Goal: Task Accomplishment & Management: Manage account settings

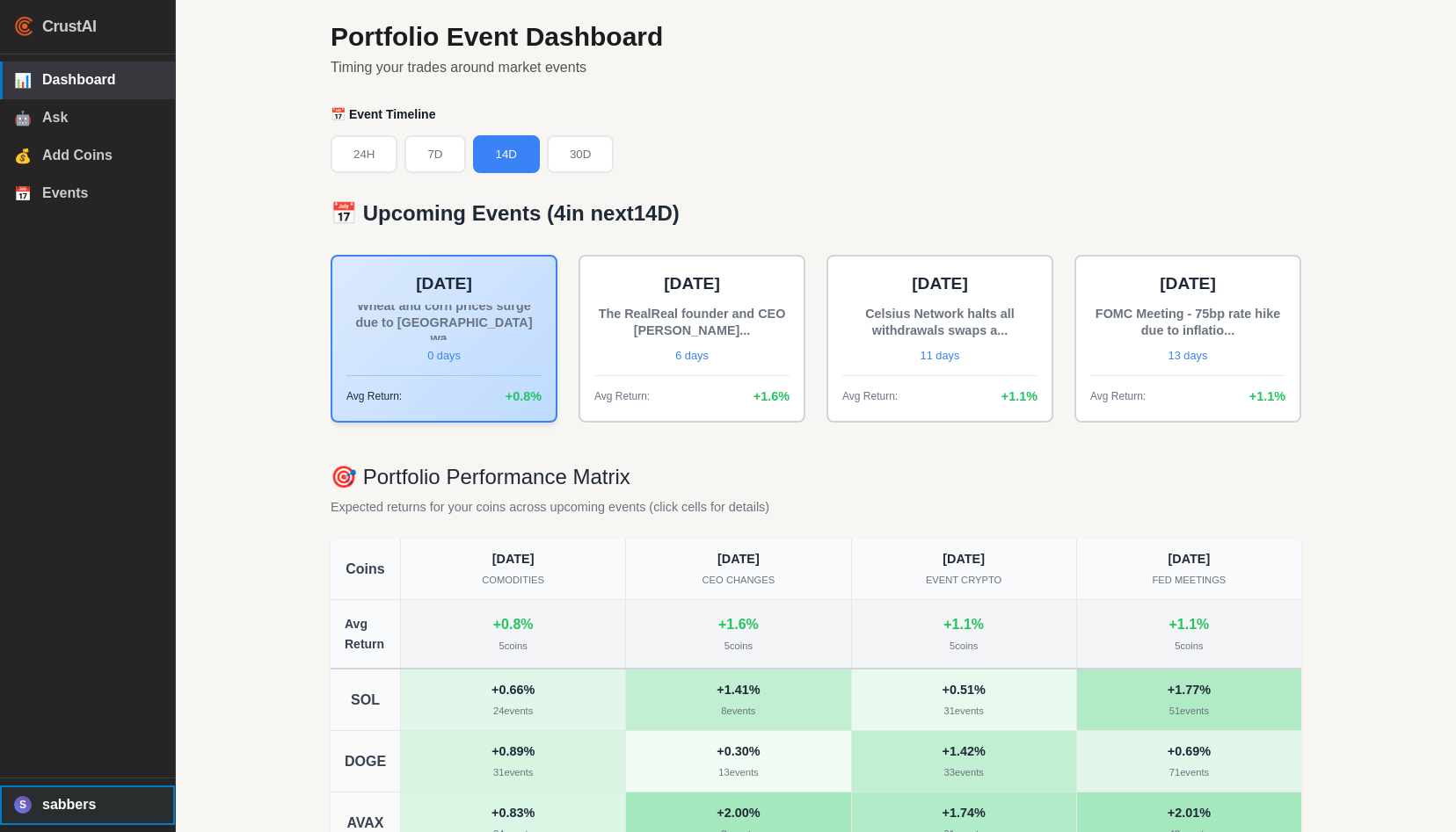
click at [70, 797] on span "sabbers" at bounding box center [101, 804] width 119 height 15
click at [84, 757] on span "Logout" at bounding box center [101, 763] width 117 height 14
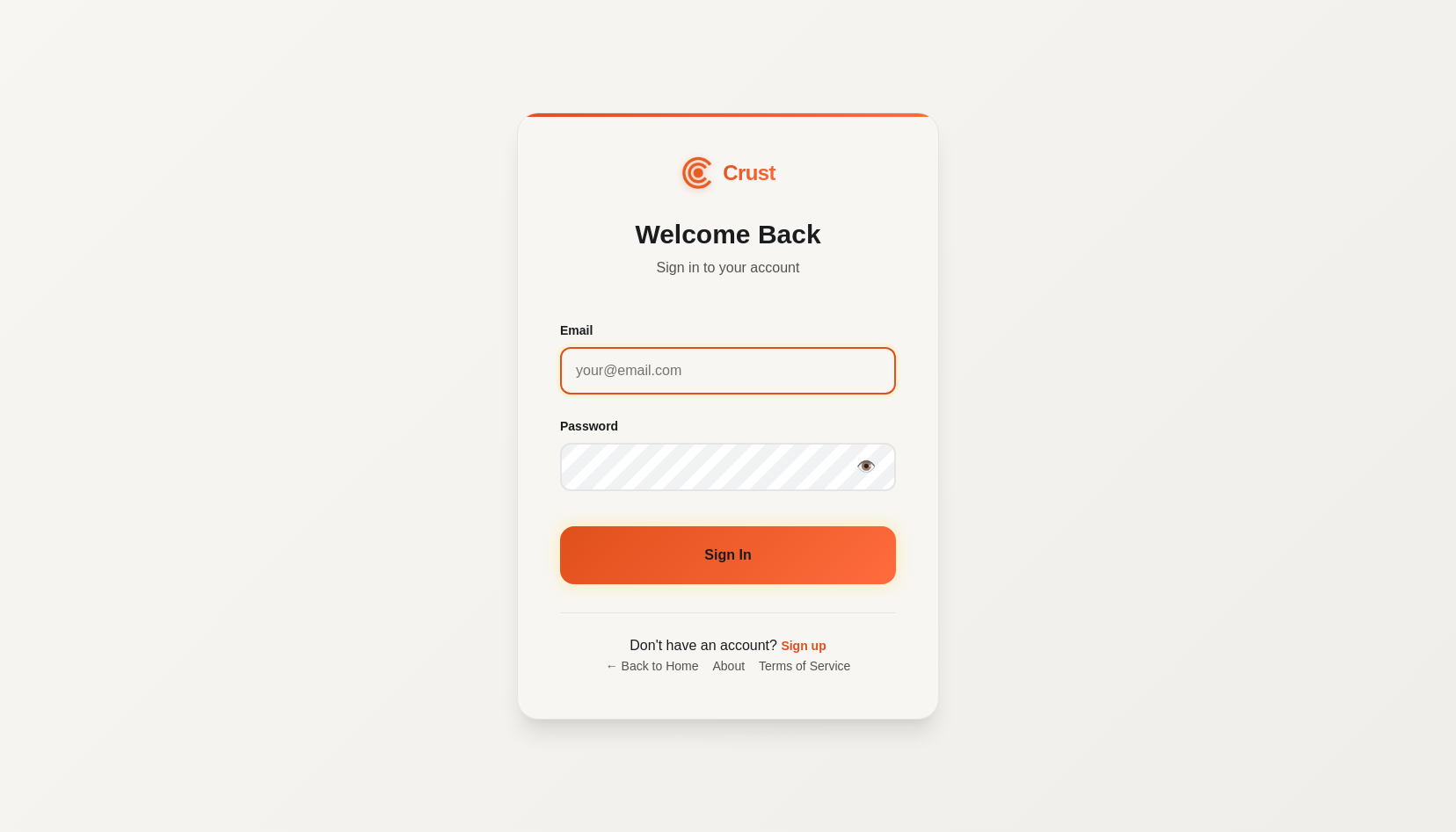
click at [665, 379] on input "Email" at bounding box center [728, 371] width 336 height 47
type input "sabbers@gmail.com"
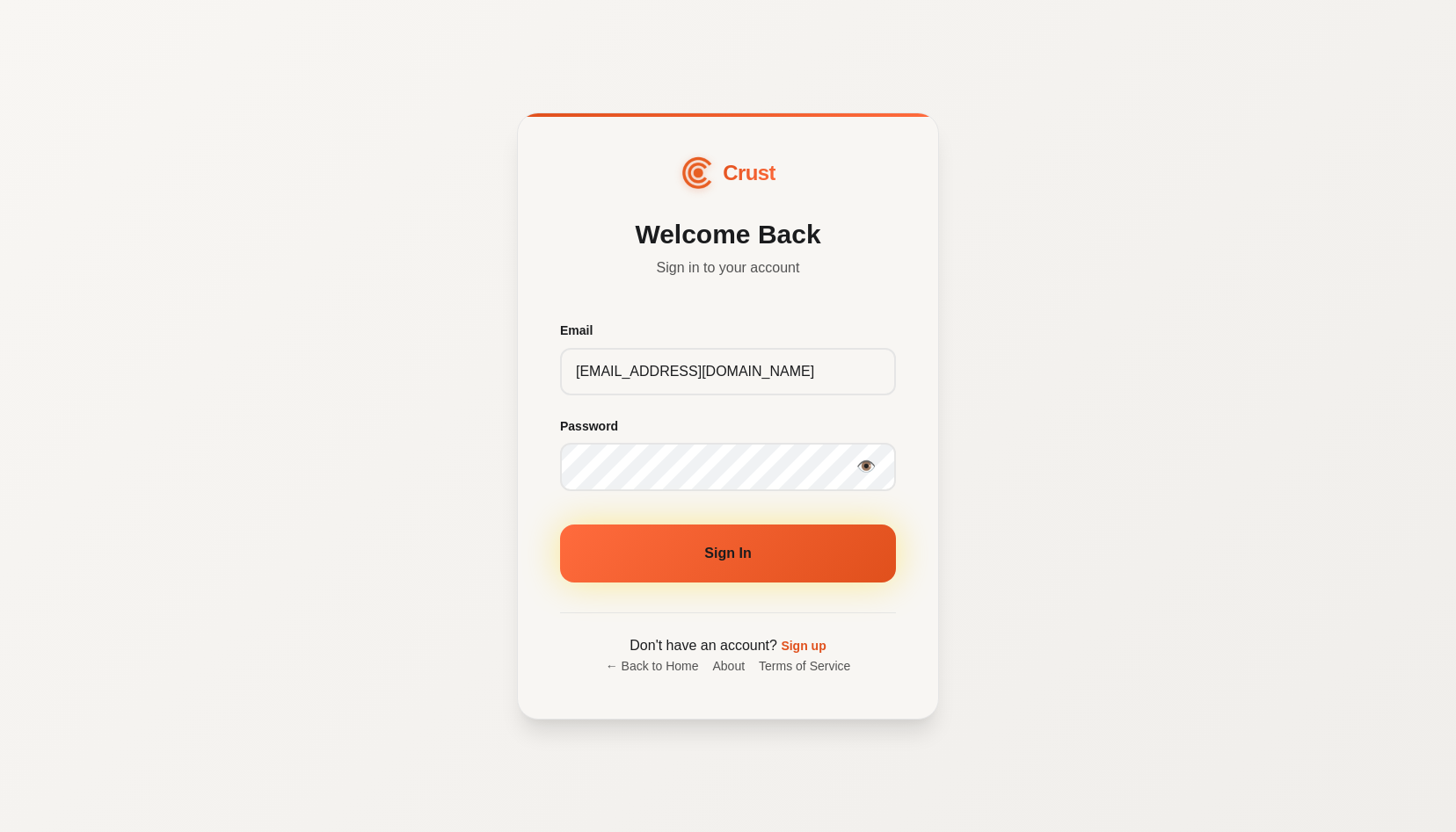
click at [821, 563] on button "Sign In" at bounding box center [728, 553] width 336 height 58
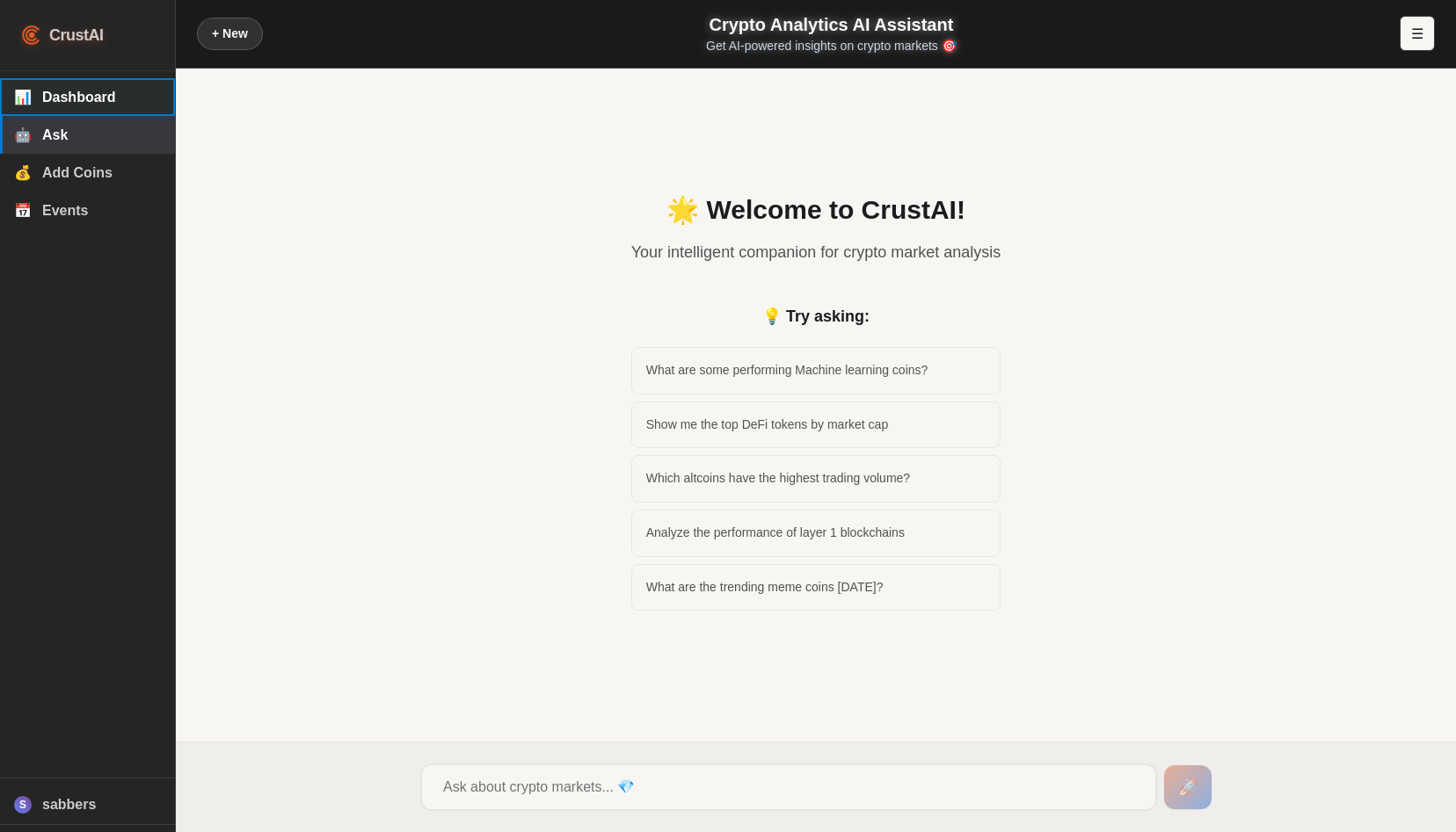
click at [73, 97] on span "Dashboard" at bounding box center [101, 97] width 119 height 15
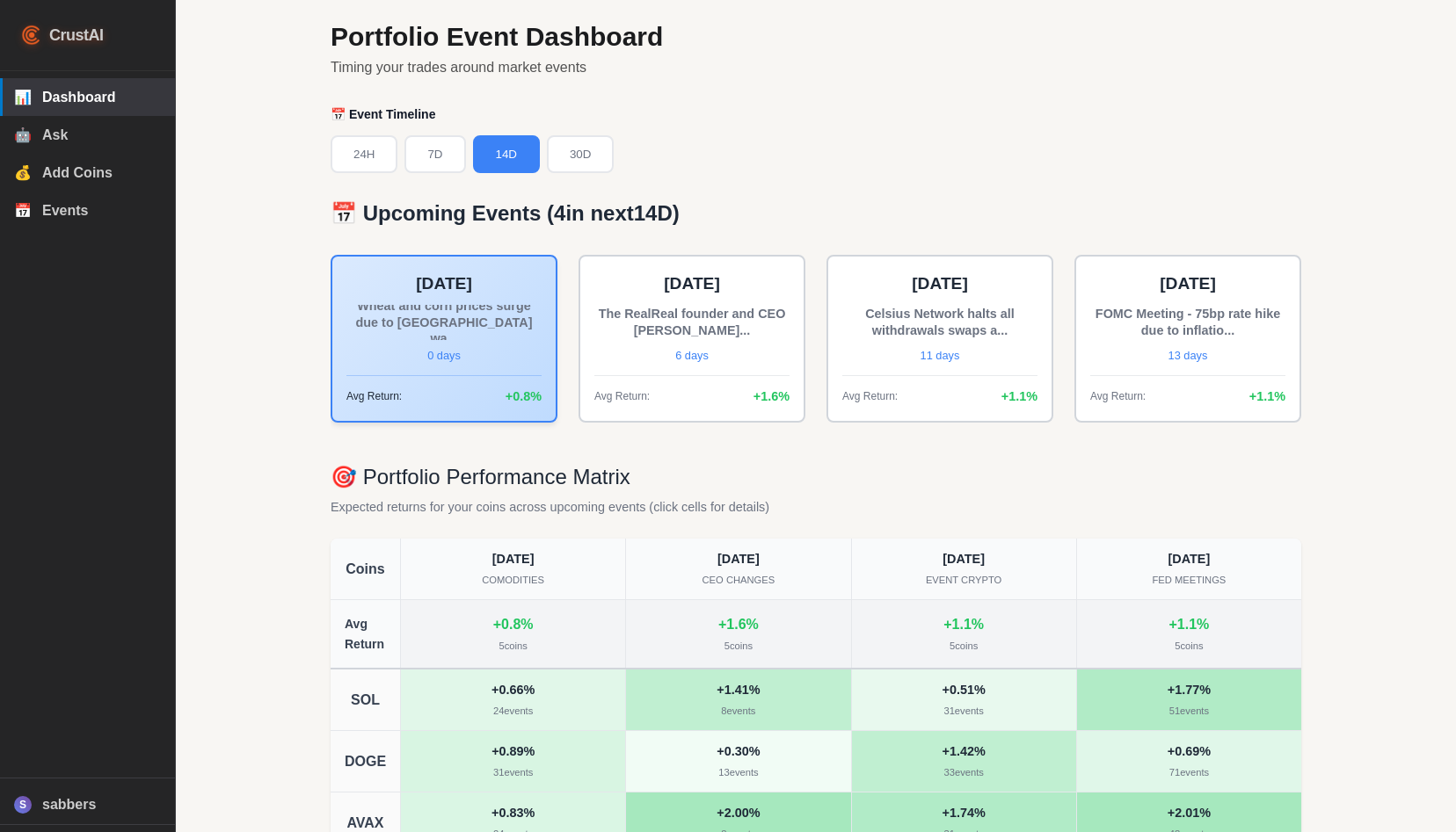
click at [88, 37] on span "CrustAI" at bounding box center [76, 35] width 54 height 25
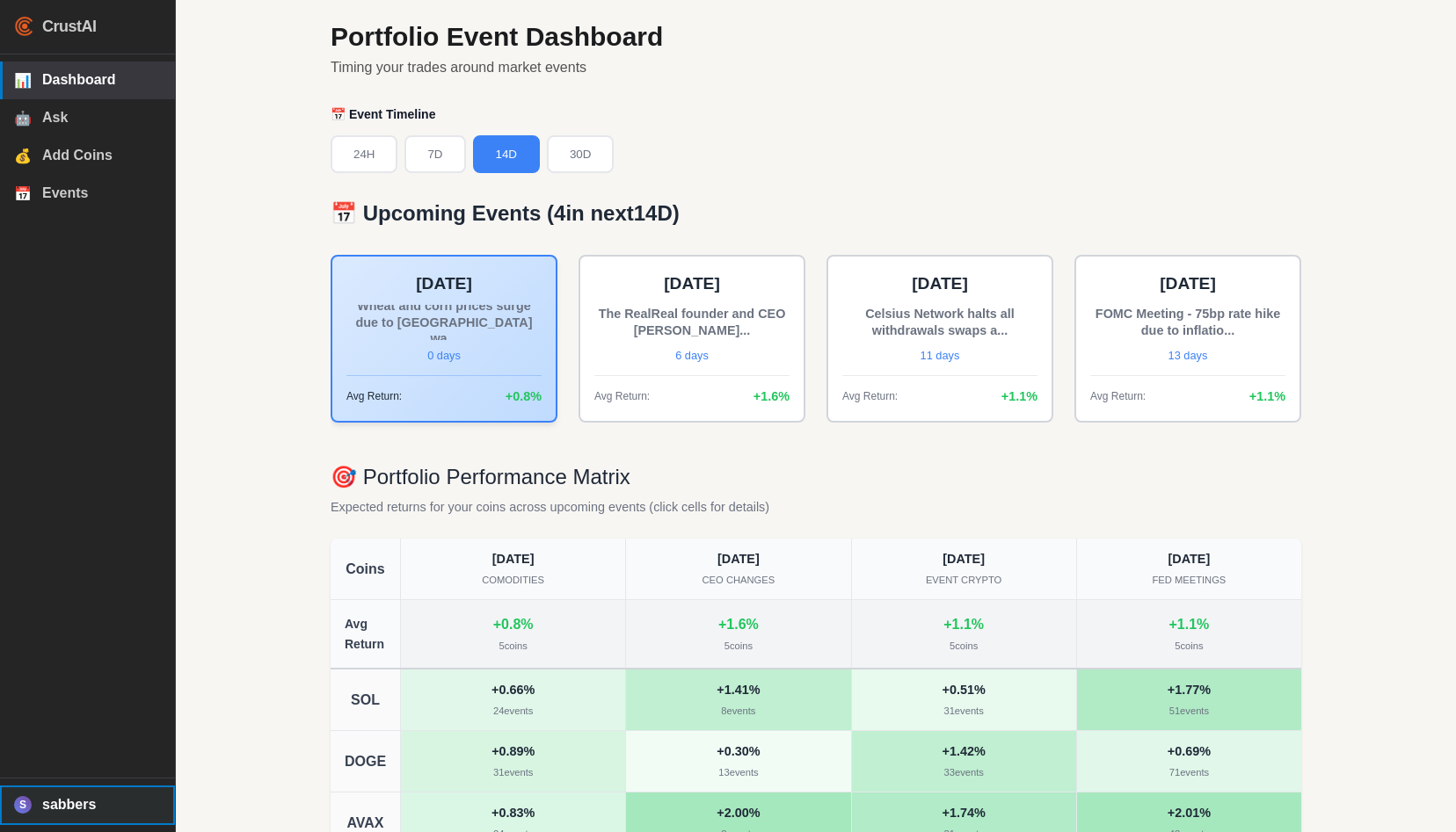
click at [24, 808] on div "S" at bounding box center [22, 805] width 17 height 17
click at [69, 764] on span "Logout" at bounding box center [101, 763] width 117 height 14
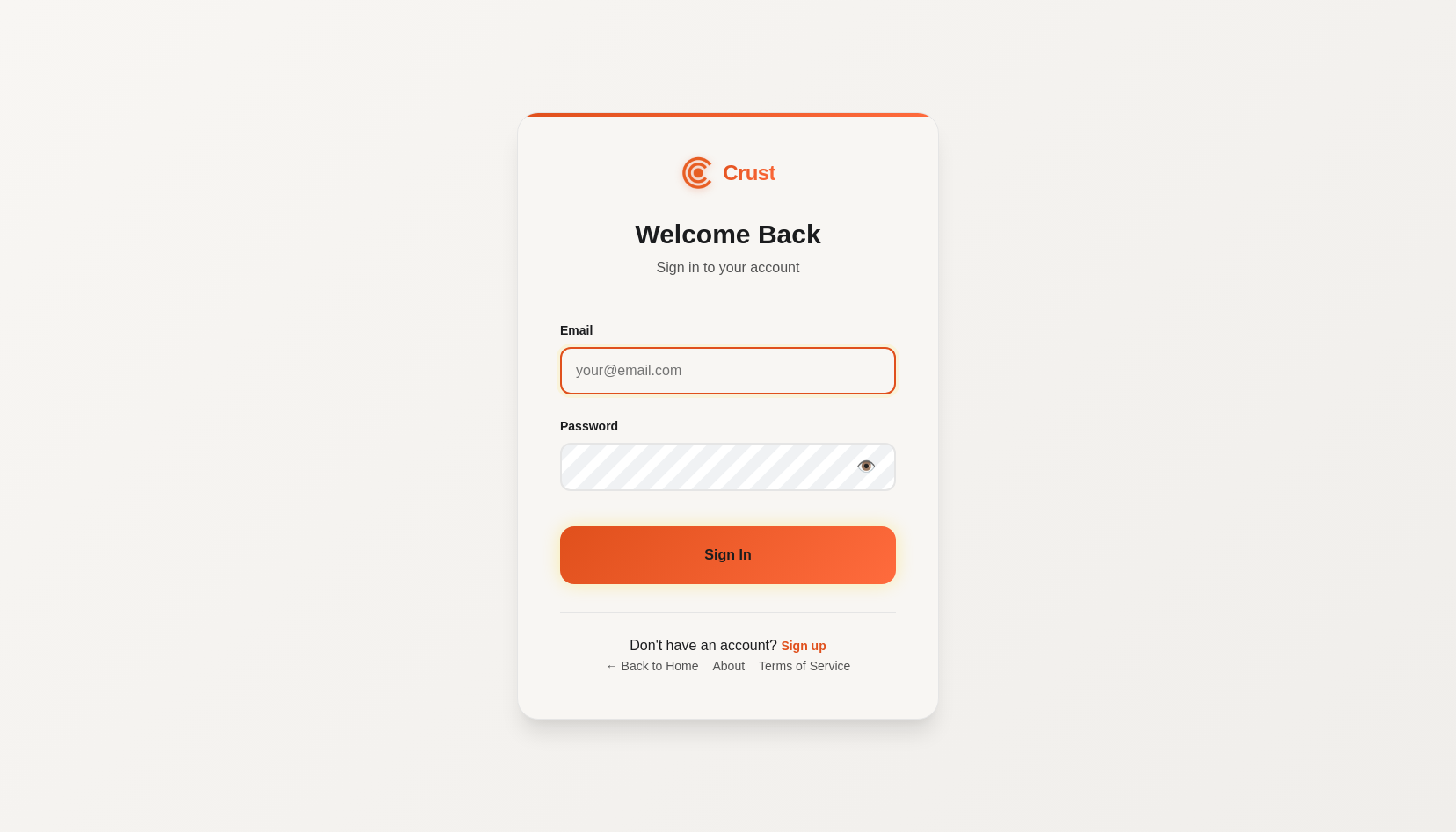
click at [664, 372] on input "Email" at bounding box center [728, 371] width 336 height 47
type input "sabbers@gmail.com"
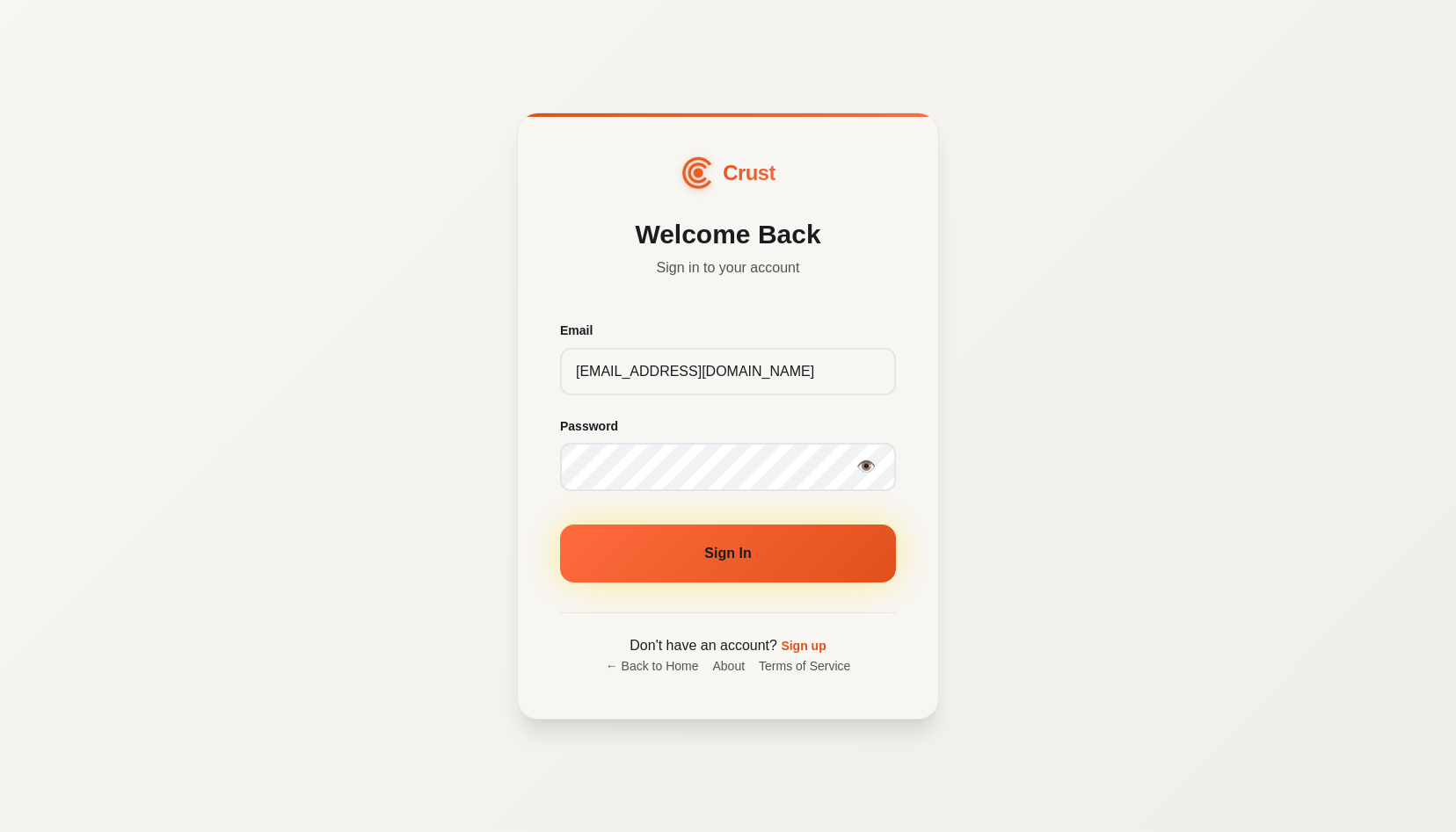
click at [726, 565] on button "Sign In" at bounding box center [728, 553] width 336 height 58
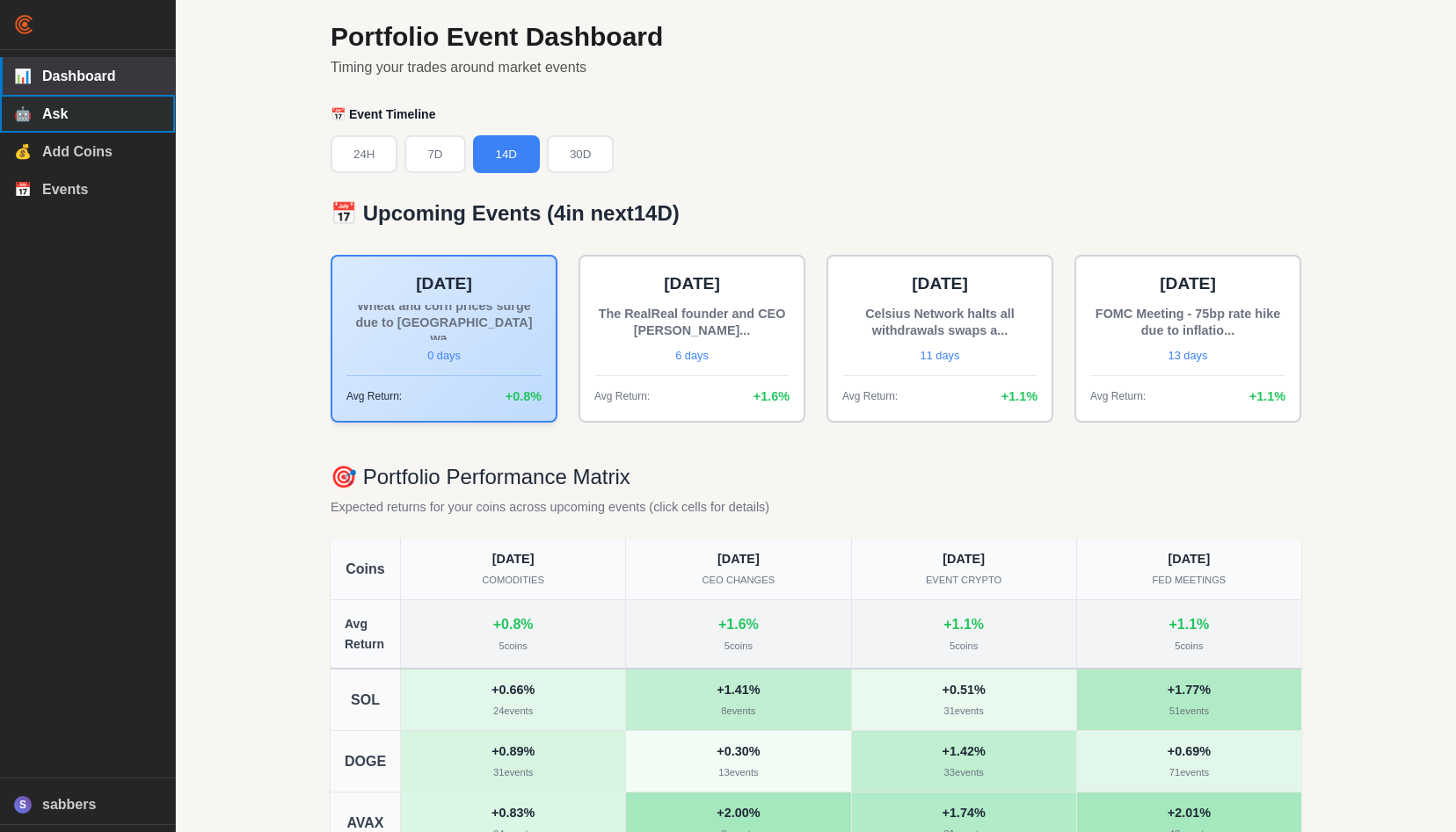
click at [66, 116] on span "Ask" at bounding box center [101, 113] width 119 height 15
